Goal: Information Seeking & Learning: Learn about a topic

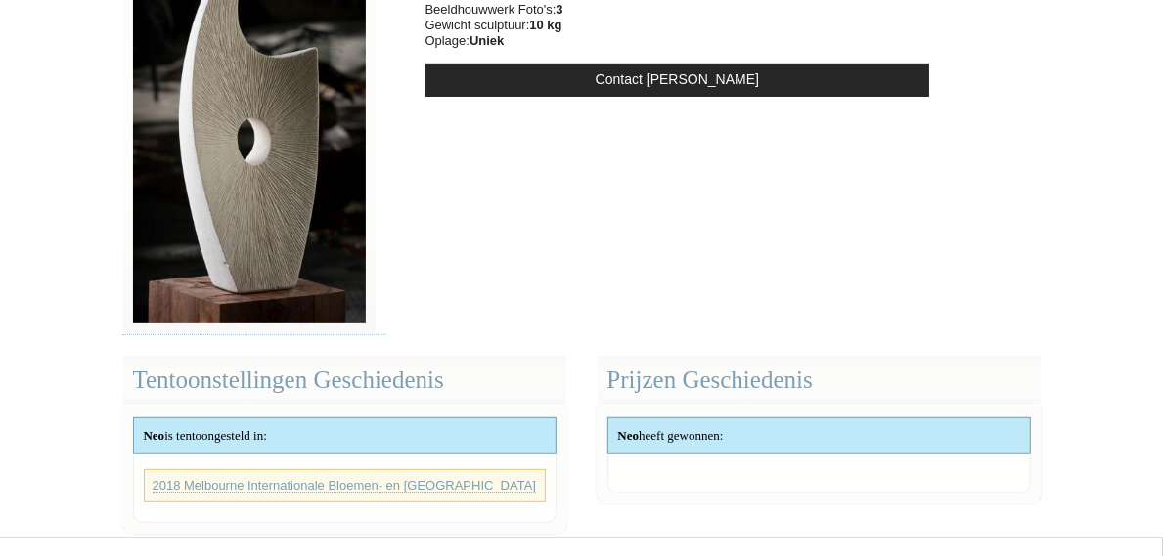
scroll to position [301, 0]
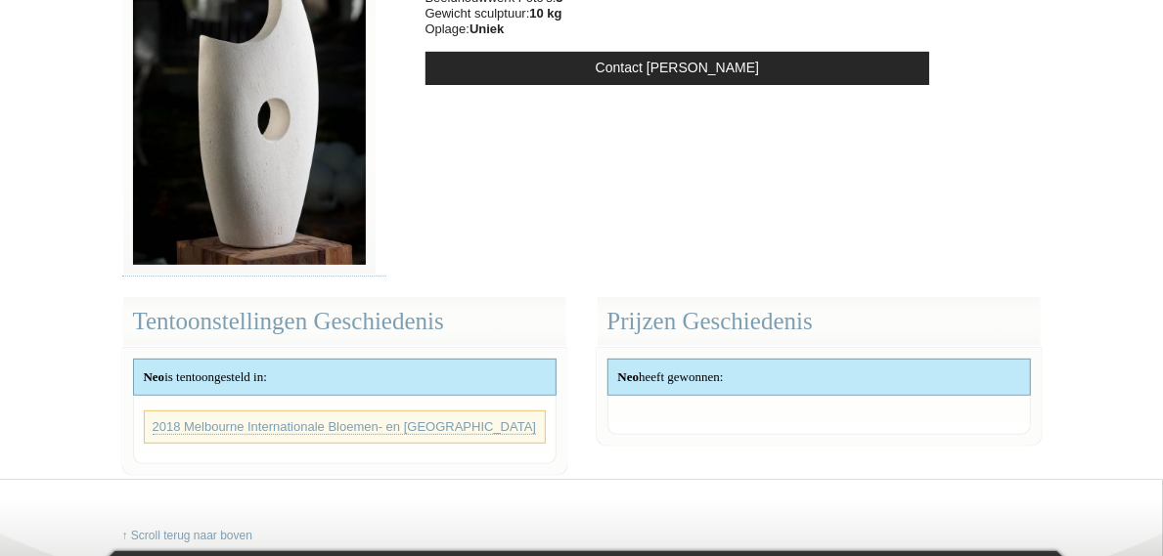
click at [275, 375] on div "Neo is tentoongesteld in:" at bounding box center [344, 377] width 421 height 35
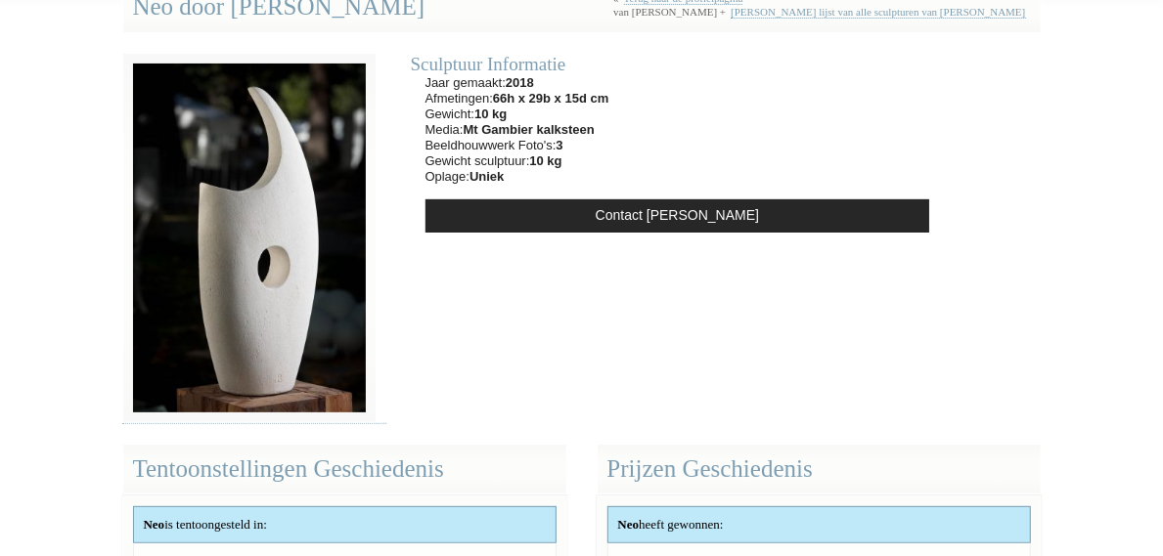
scroll to position [106, 0]
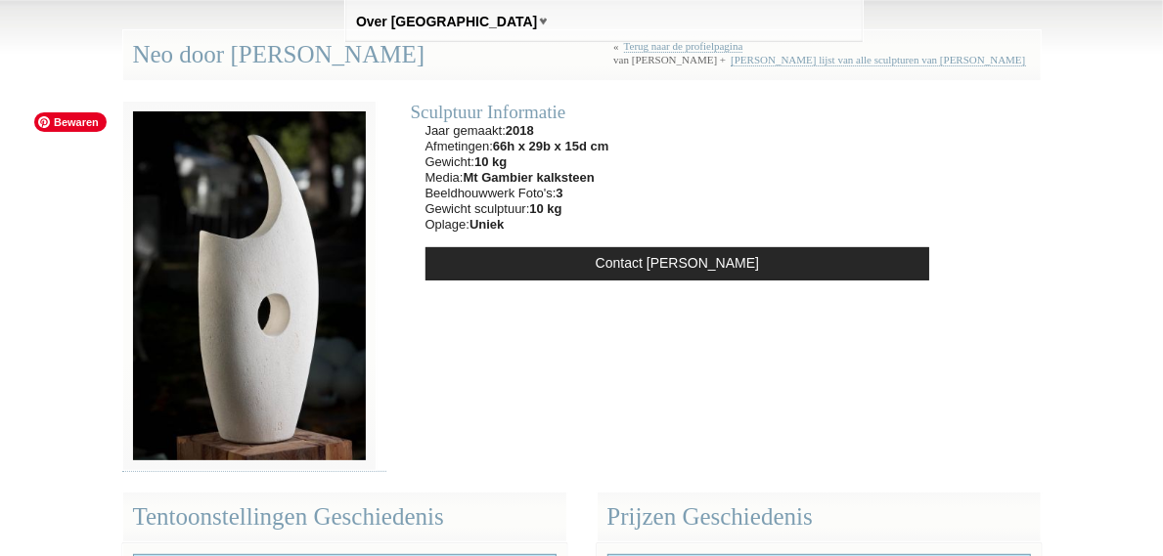
click at [90, 122] on span "Bewaren" at bounding box center [70, 122] width 72 height 20
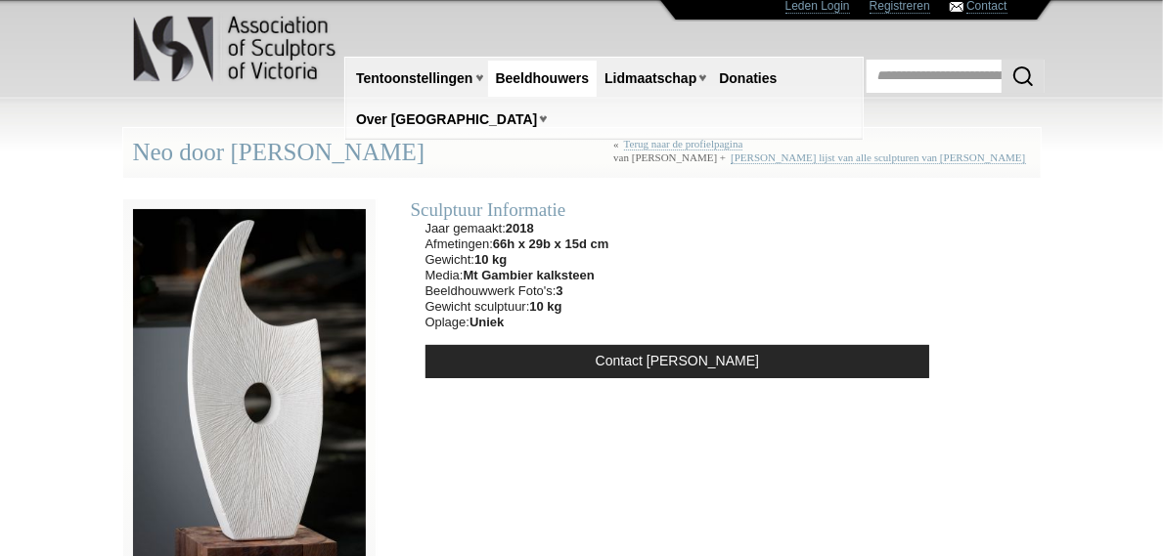
scroll to position [0, 0]
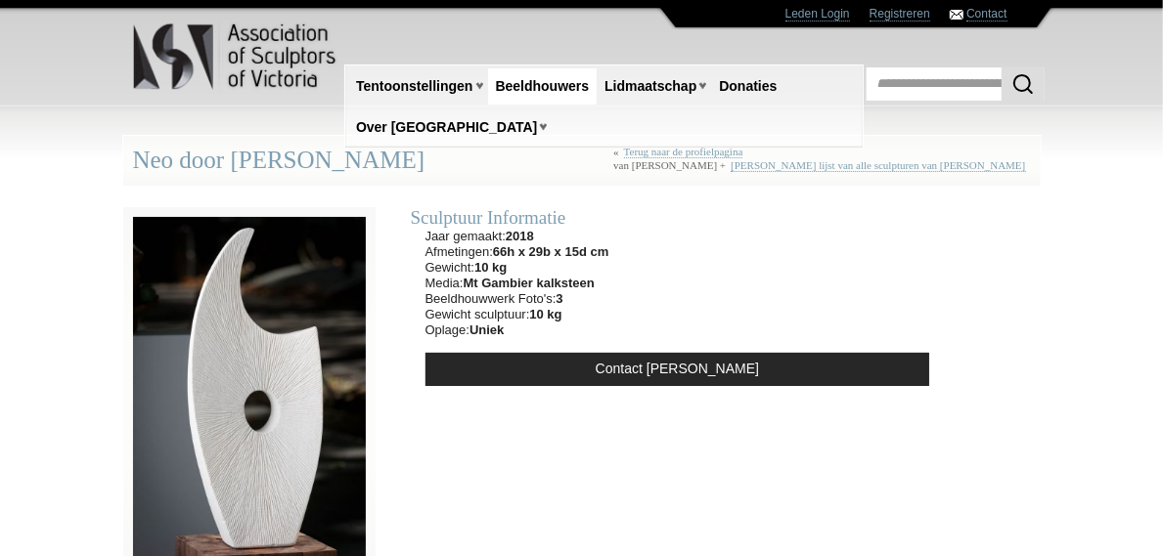
drag, startPoint x: 678, startPoint y: 287, endPoint x: 684, endPoint y: 303, distance: 17.6
click at [686, 303] on div "Sculptuur Informatie Jaar gemaakt: 2018 Afmetingen: 66h x 29b x 15d cm Gewicht:…" at bounding box center [677, 299] width 553 height 224
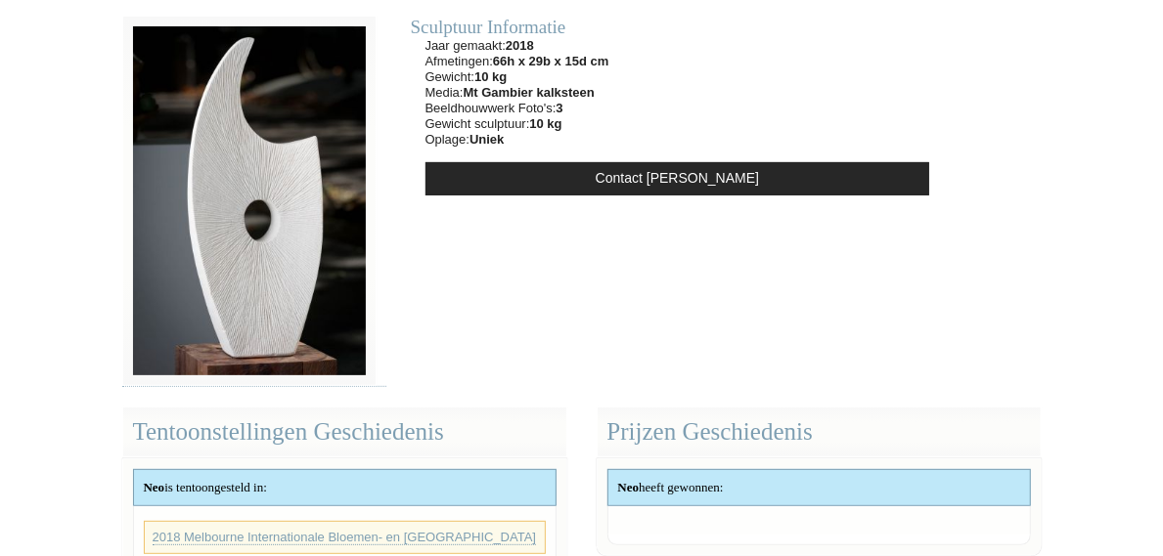
scroll to position [196, 0]
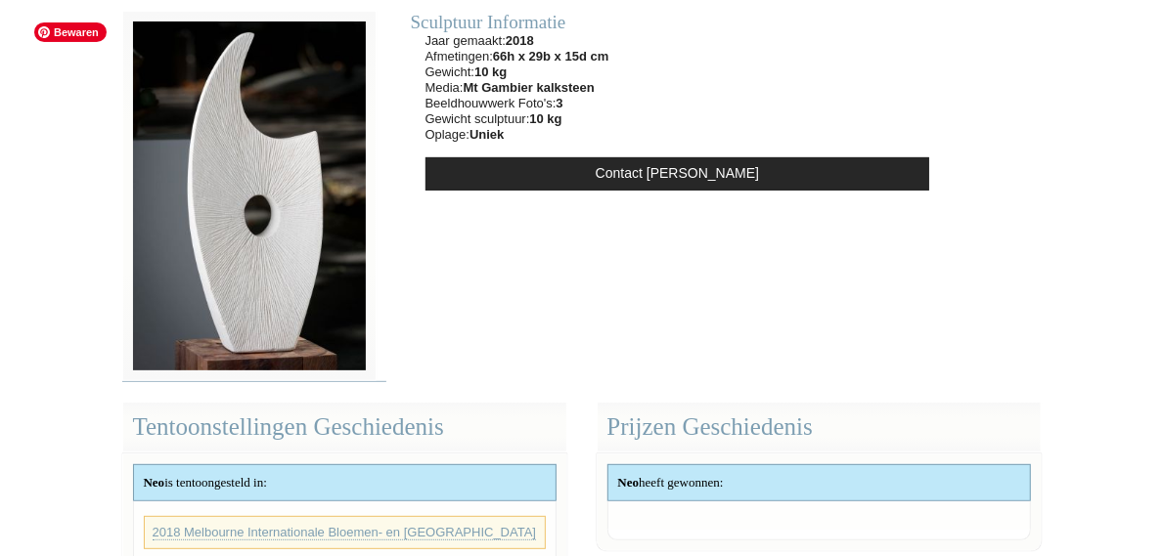
click at [180, 252] on img at bounding box center [249, 196] width 254 height 371
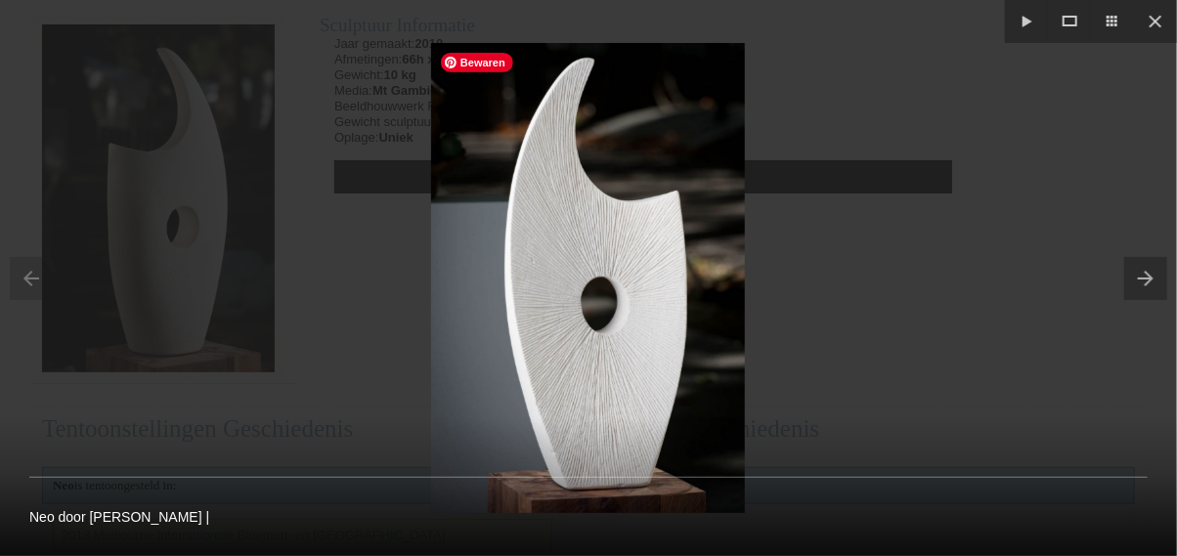
drag, startPoint x: 186, startPoint y: 235, endPoint x: 635, endPoint y: 381, distance: 472.2
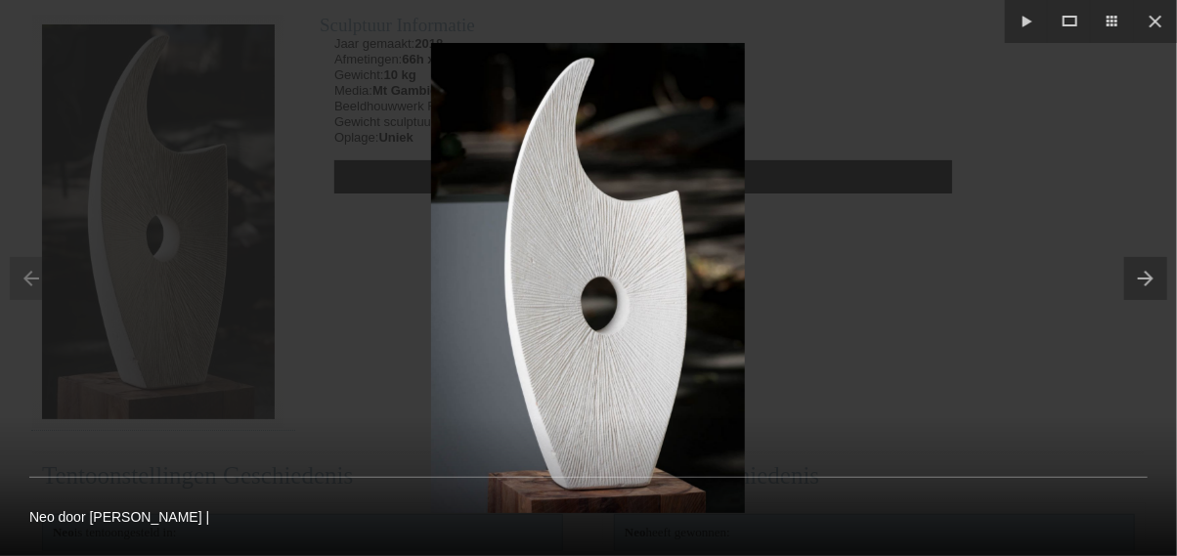
click at [407, 282] on div at bounding box center [588, 278] width 1177 height 556
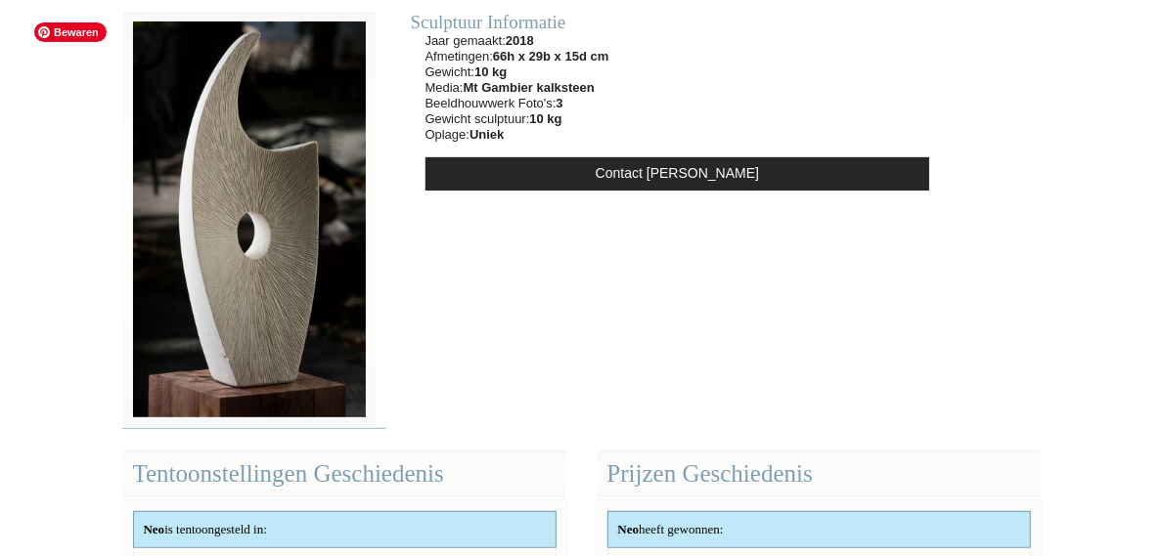
click at [247, 256] on img at bounding box center [249, 220] width 254 height 418
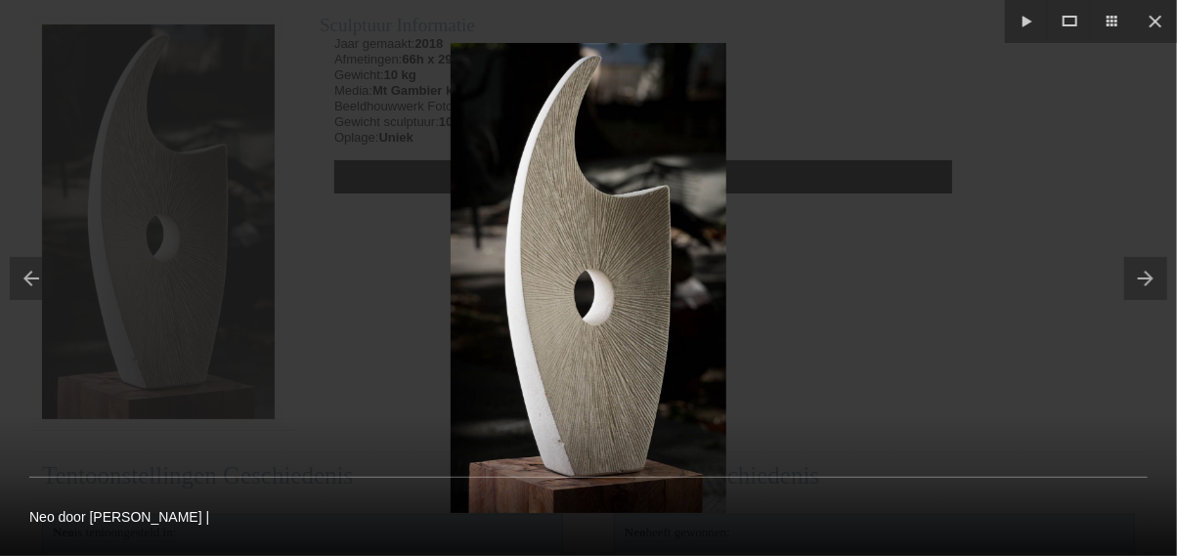
click at [241, 263] on div at bounding box center [588, 278] width 1177 height 556
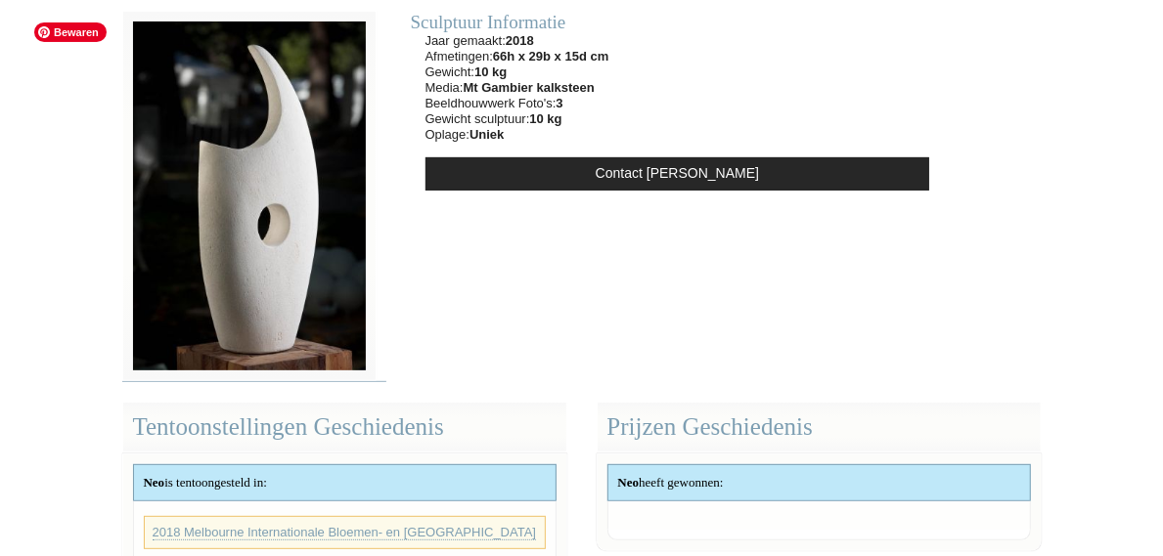
drag, startPoint x: 182, startPoint y: 263, endPoint x: 130, endPoint y: 187, distance: 92.2
click at [130, 187] on aside at bounding box center [254, 197] width 293 height 372
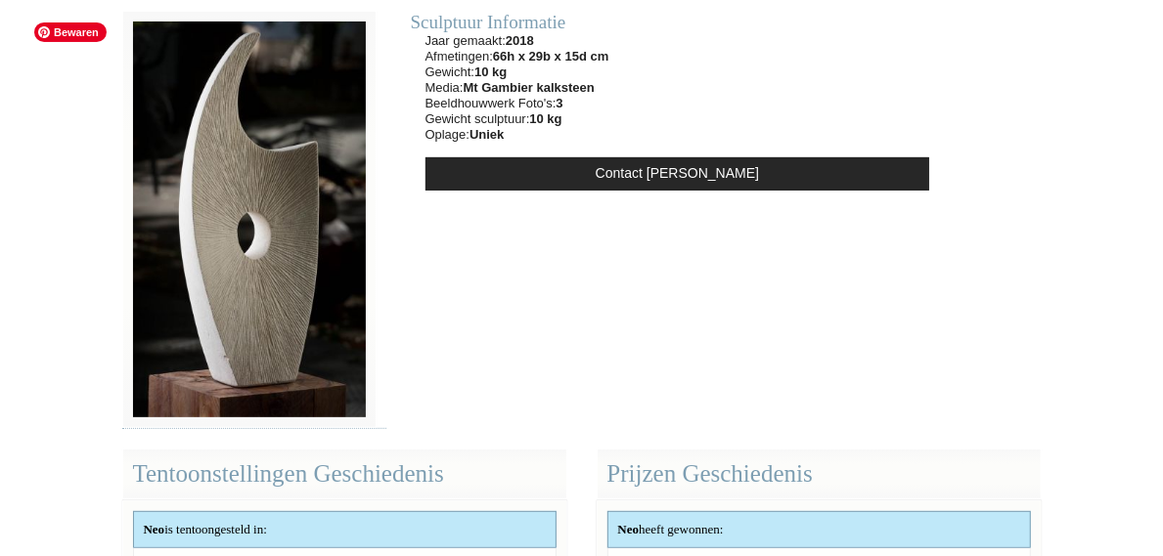
drag, startPoint x: 137, startPoint y: 193, endPoint x: 568, endPoint y: 327, distance: 451.6
click at [568, 327] on section "Sculptuur Informatie Jaar gemaakt: 2018 Afmetingen: 66h x 29b x 15d cm Gewicht:…" at bounding box center [582, 210] width 949 height 438
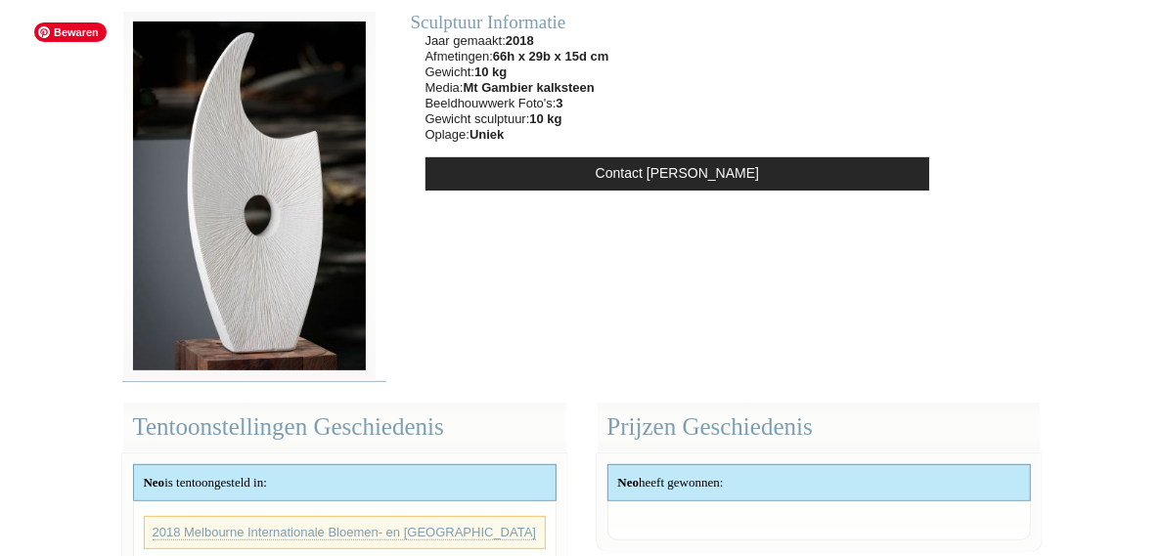
drag, startPoint x: 173, startPoint y: 273, endPoint x: 157, endPoint y: 300, distance: 31.5
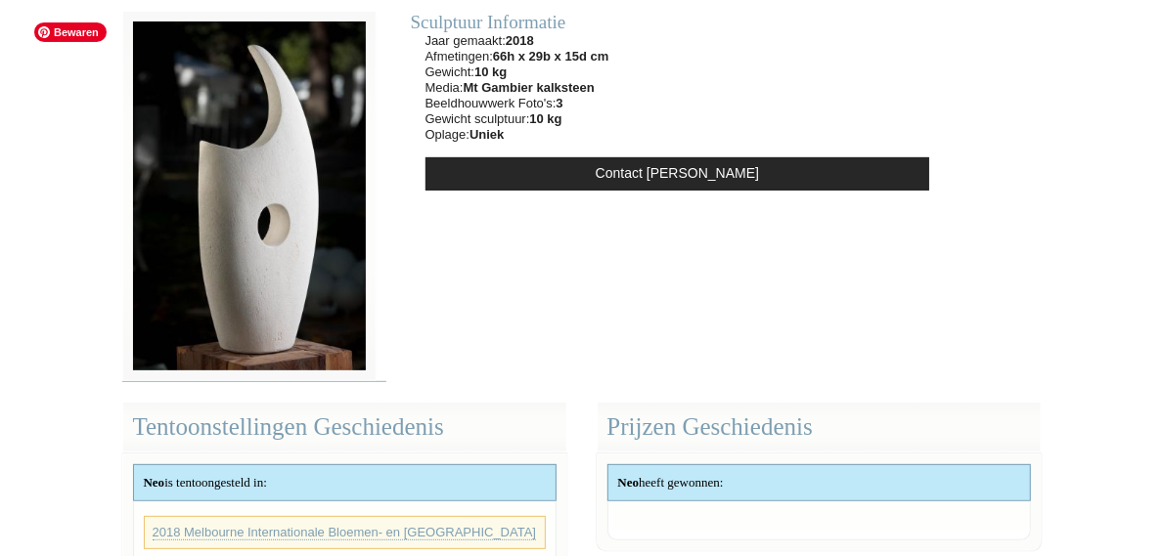
drag, startPoint x: 157, startPoint y: 300, endPoint x: 93, endPoint y: 80, distance: 229.3
click at [122, 80] on img at bounding box center [249, 196] width 254 height 371
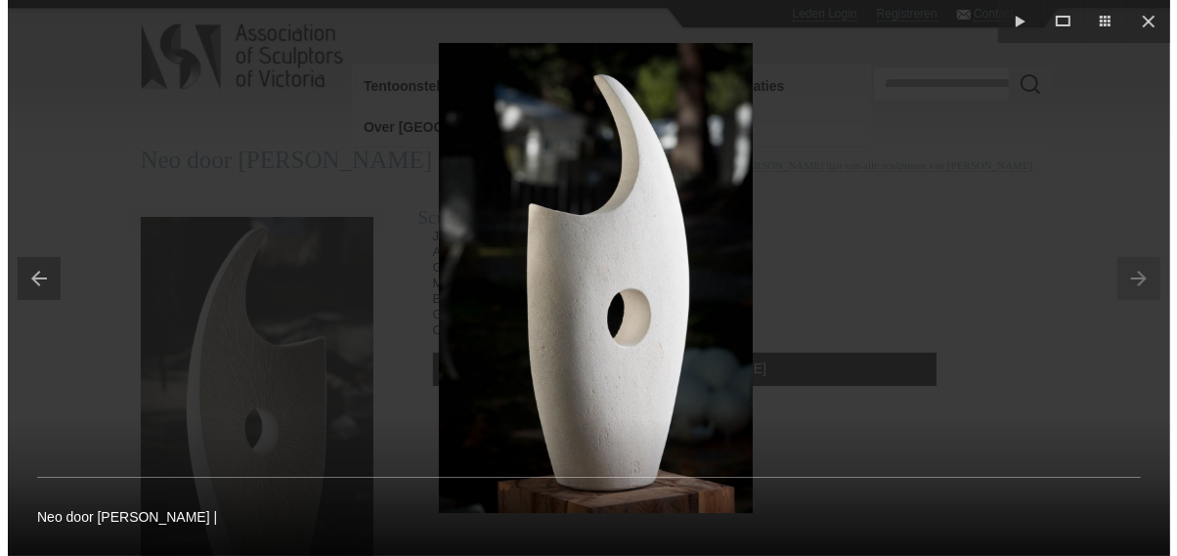
scroll to position [196, 0]
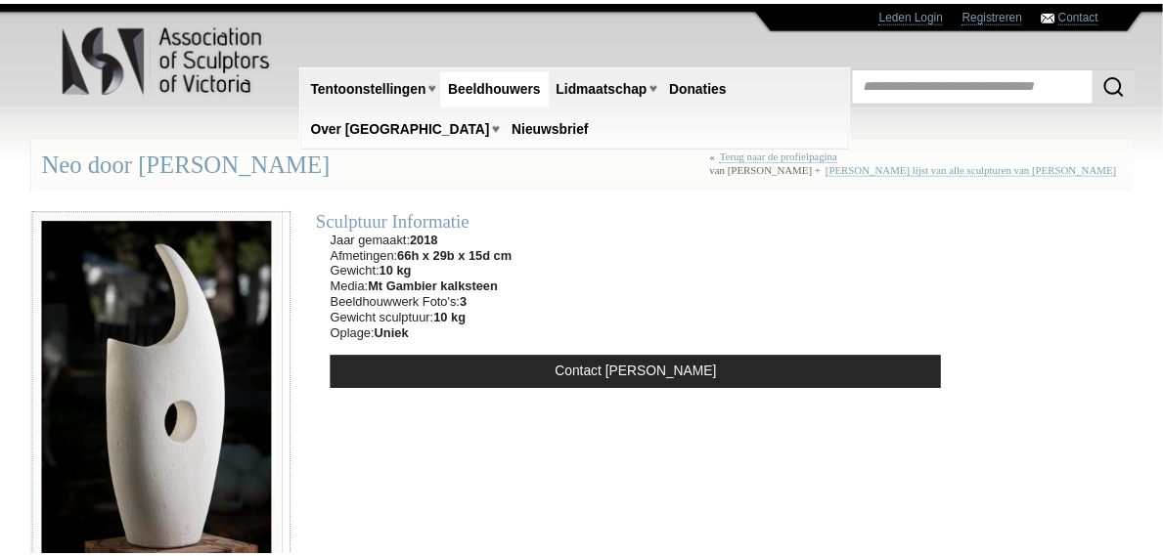
scroll to position [196, 0]
